Goal: Transaction & Acquisition: Purchase product/service

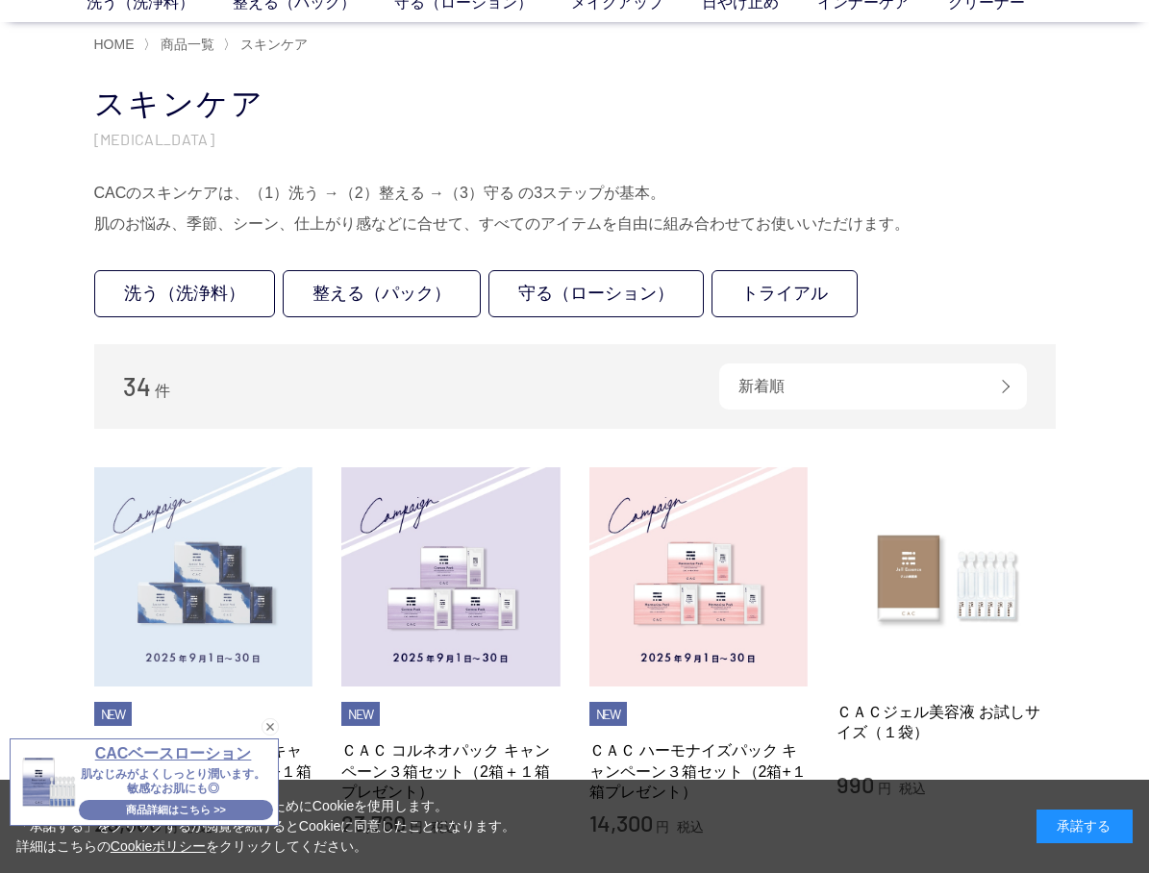
scroll to position [96, 0]
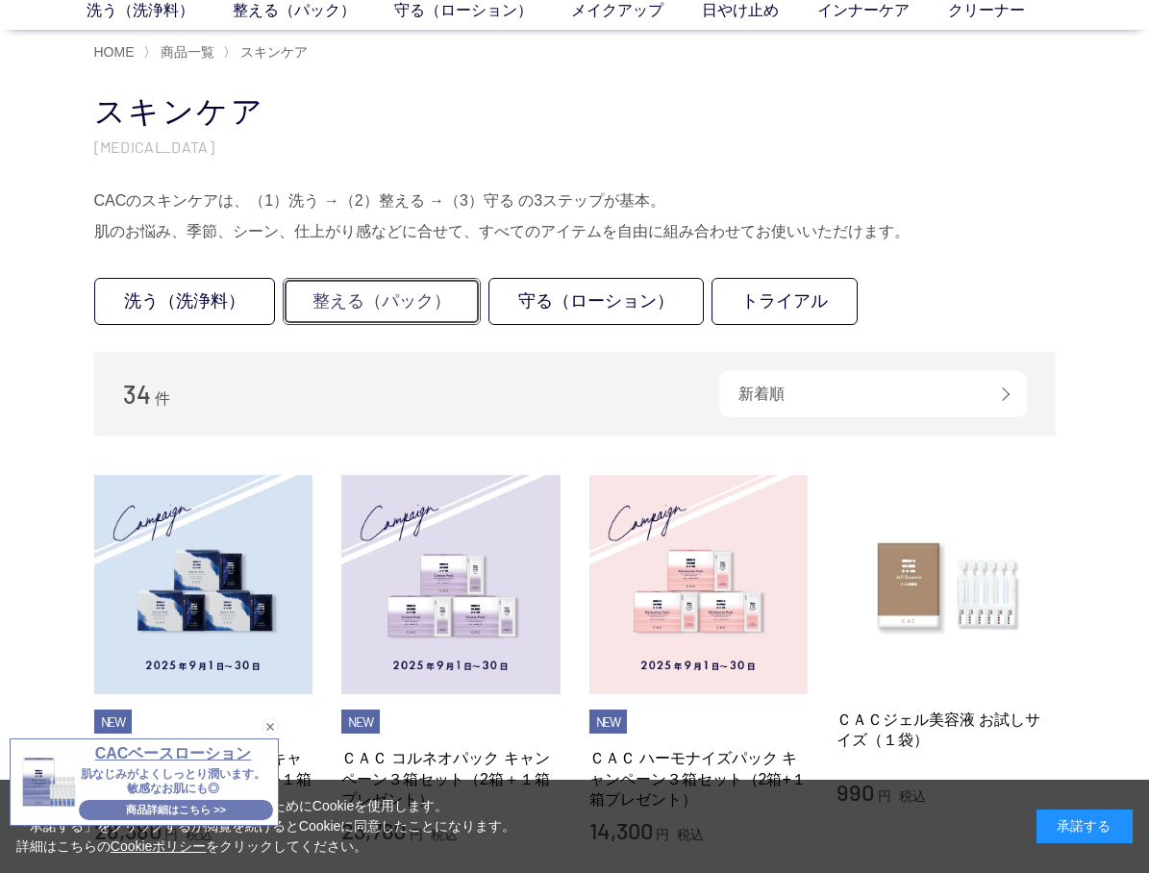
click at [372, 303] on link "整える（パック）" at bounding box center [382, 301] width 198 height 47
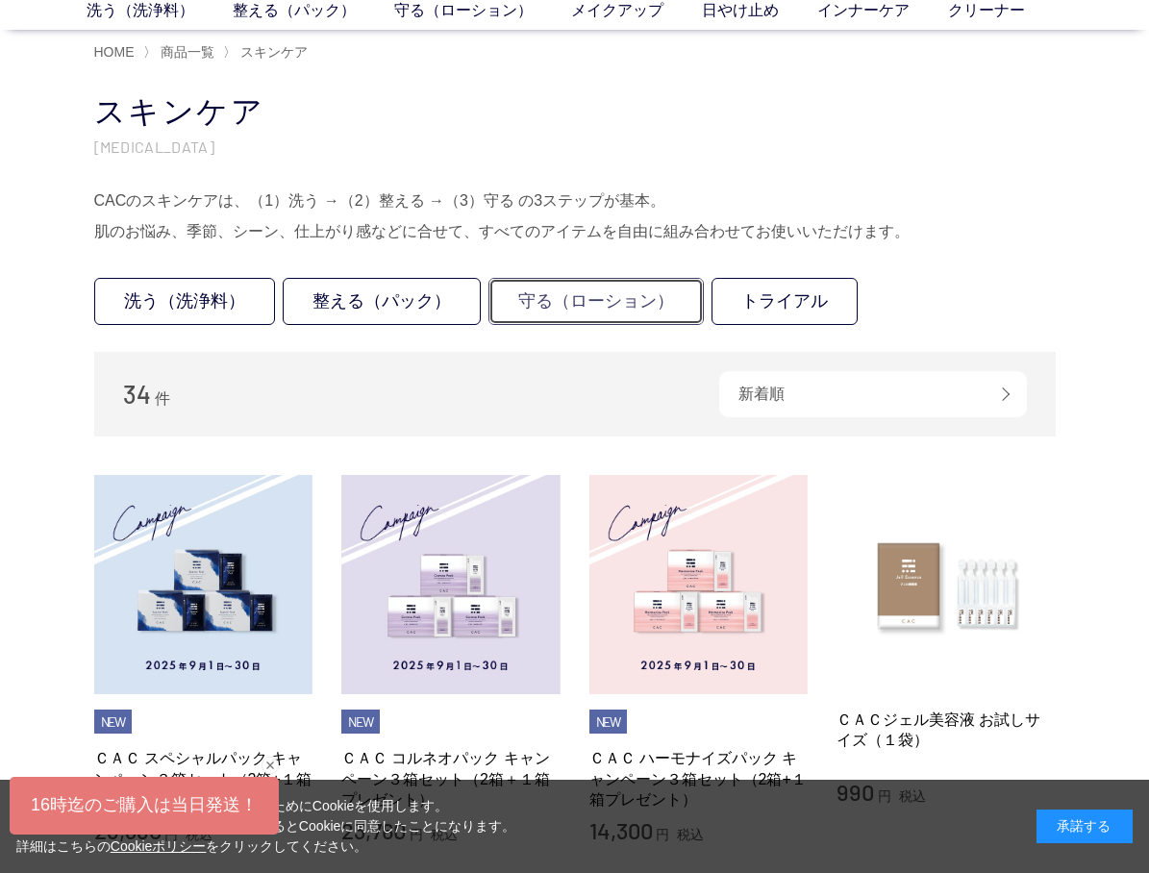
click at [614, 302] on link "守る（ローション）" at bounding box center [595, 301] width 215 height 47
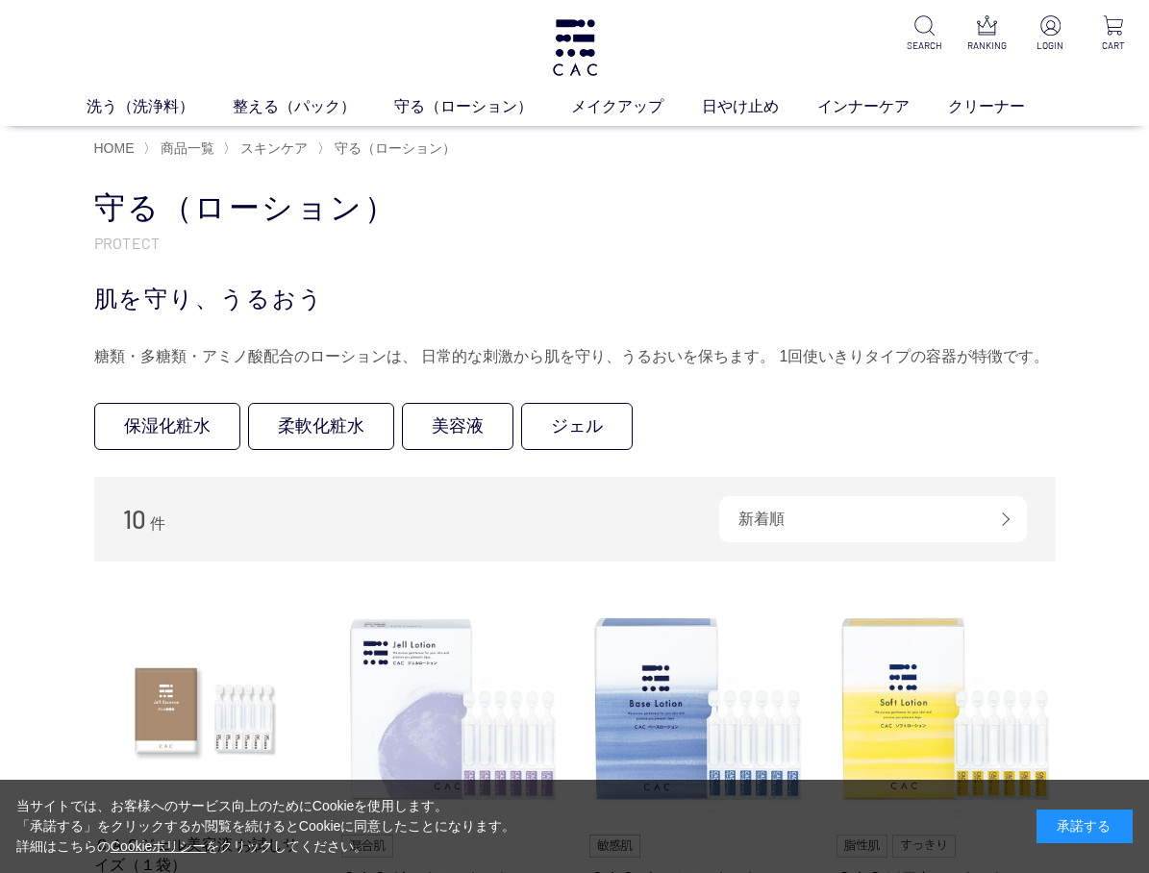
scroll to position [288, 0]
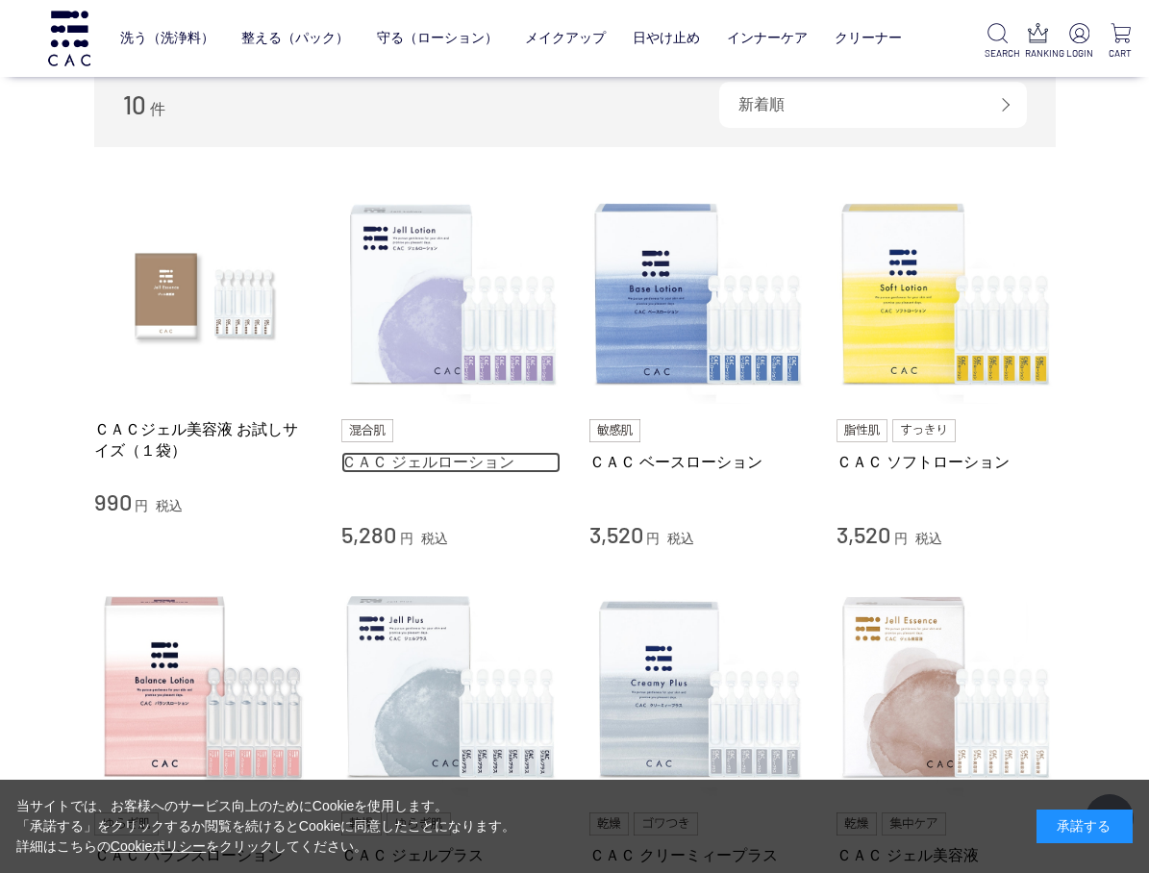
click at [489, 453] on link "ＣＡＣ ジェルローション" at bounding box center [450, 462] width 219 height 20
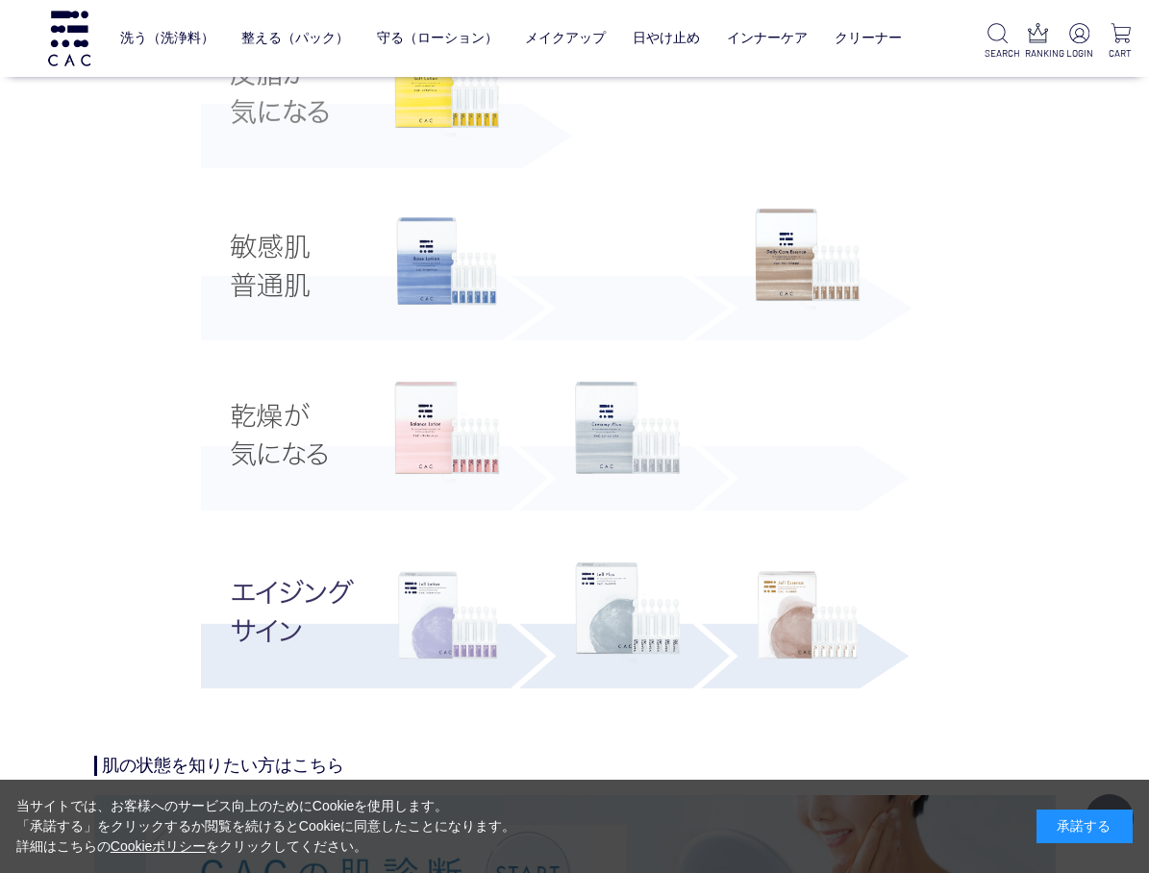
scroll to position [3652, 0]
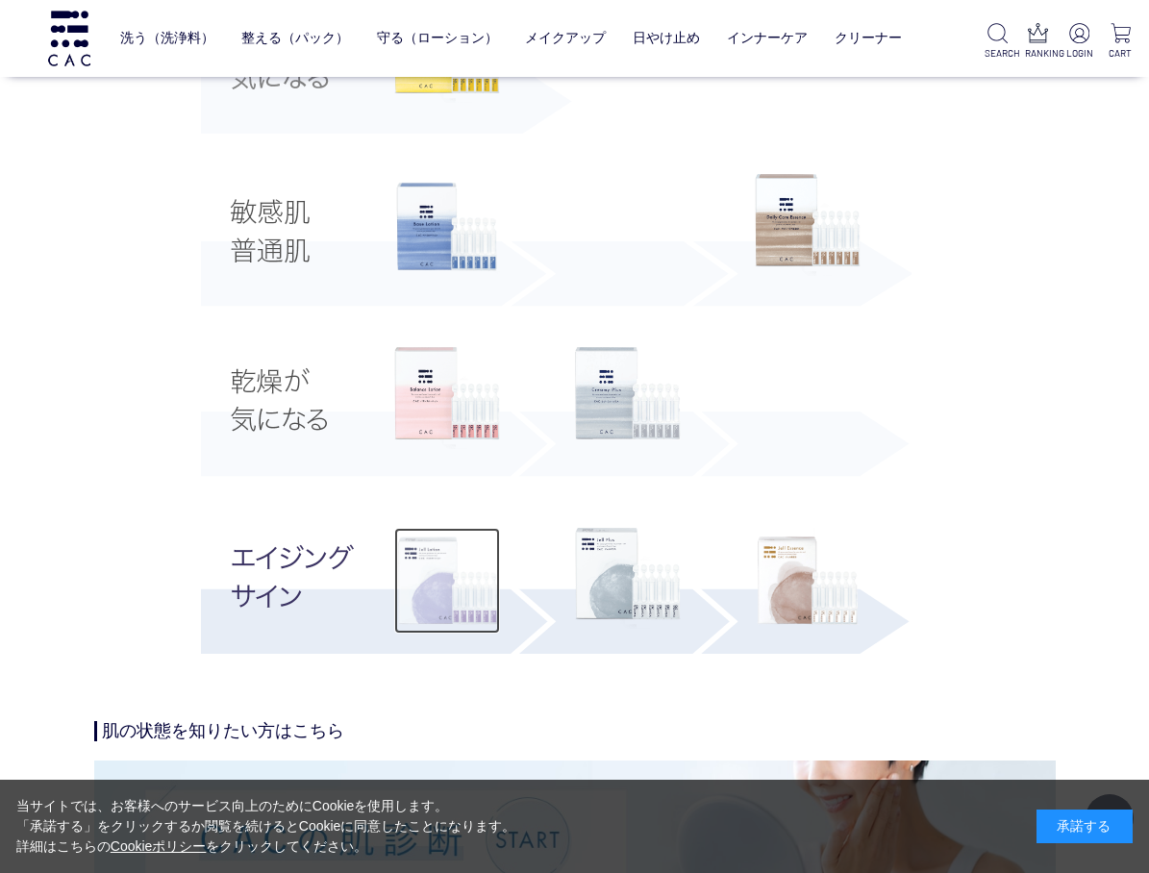
click at [439, 588] on img at bounding box center [447, 581] width 106 height 106
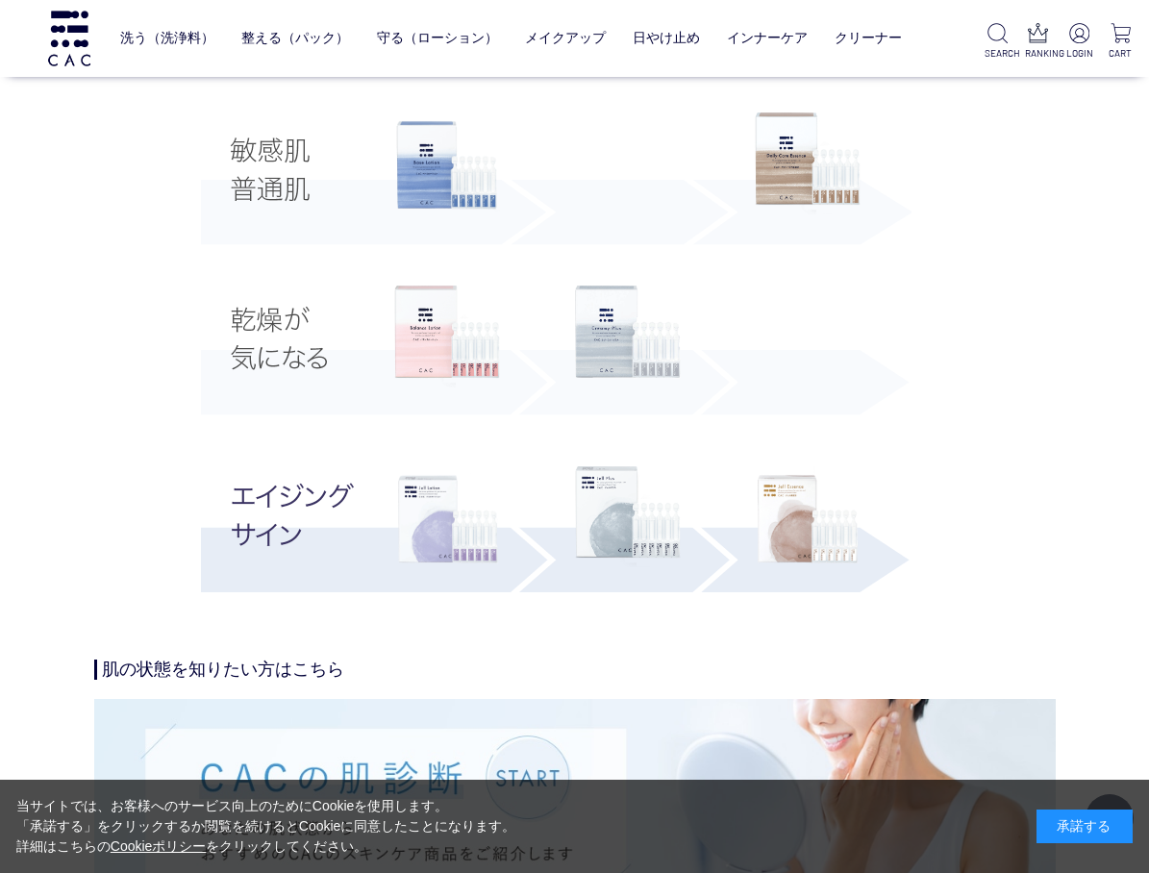
scroll to position [3749, 0]
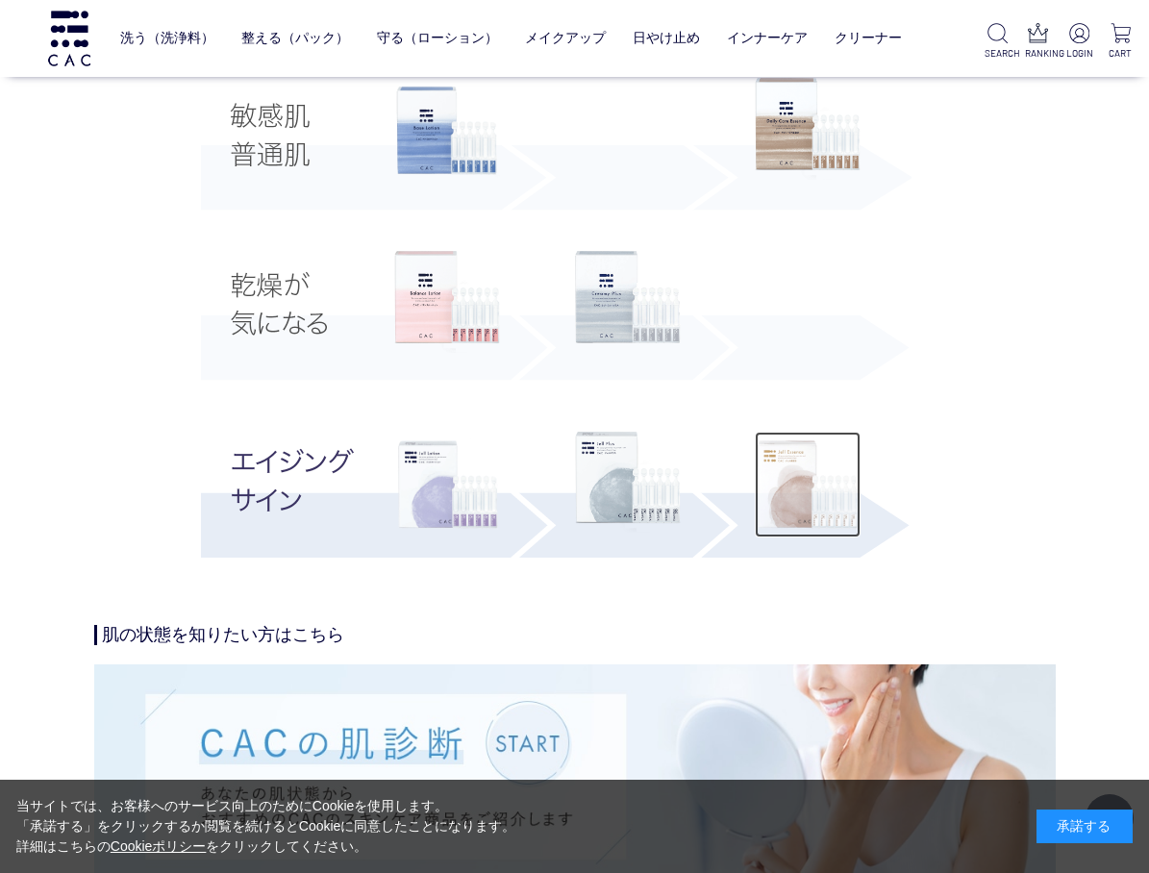
click at [820, 495] on img at bounding box center [808, 485] width 106 height 106
click at [614, 489] on img at bounding box center [628, 483] width 106 height 102
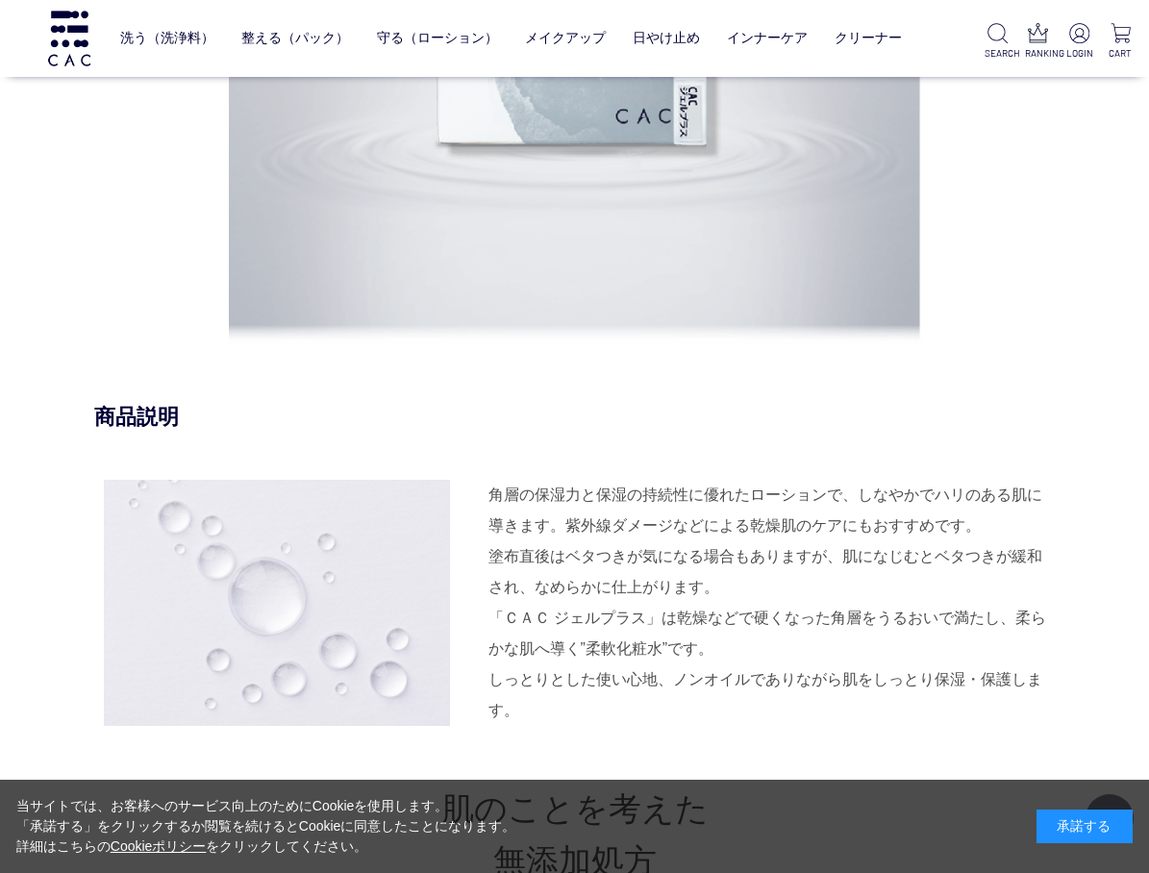
scroll to position [1634, 0]
